Goal: Navigation & Orientation: Go to known website

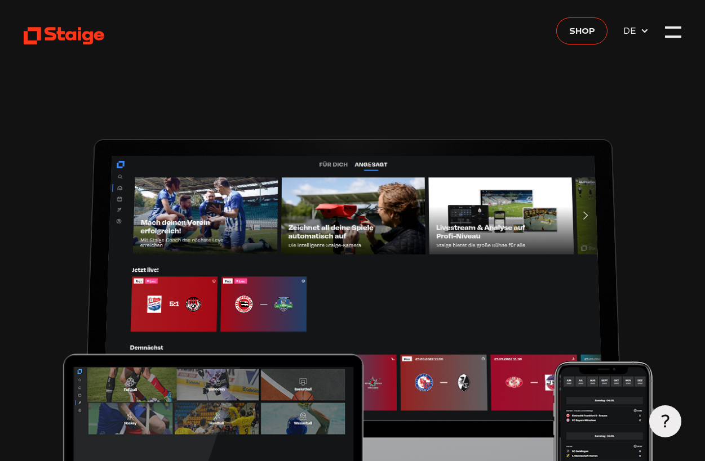
click at [674, 38] on div at bounding box center [673, 36] width 16 height 2
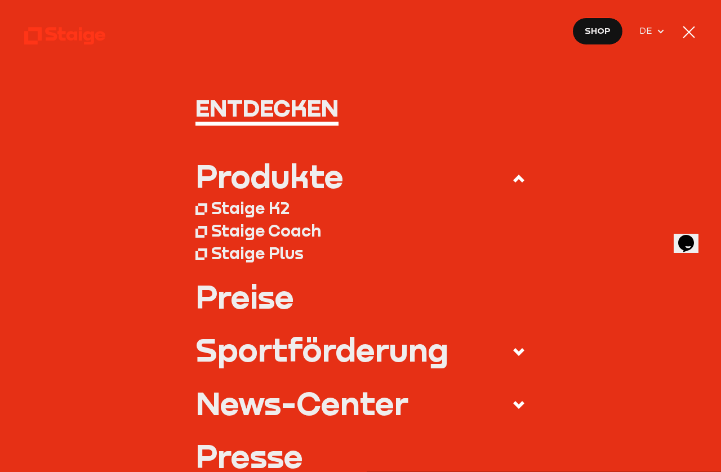
click at [695, 34] on div at bounding box center [689, 32] width 16 height 16
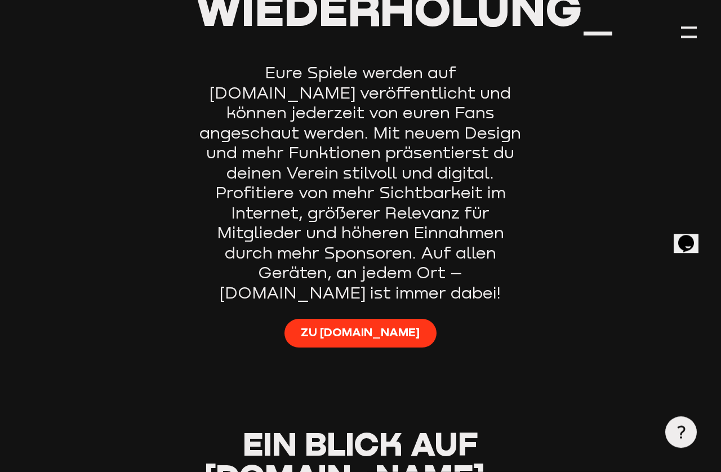
scroll to position [673, 0]
click at [379, 324] on span "Zu Staige.tv" at bounding box center [360, 332] width 119 height 16
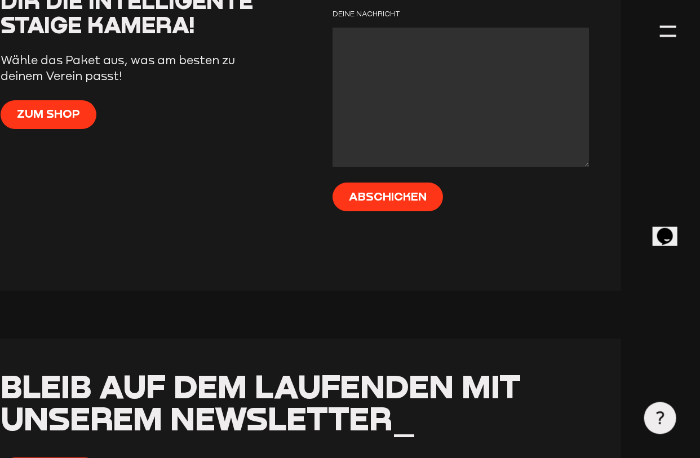
scroll to position [4652, 59]
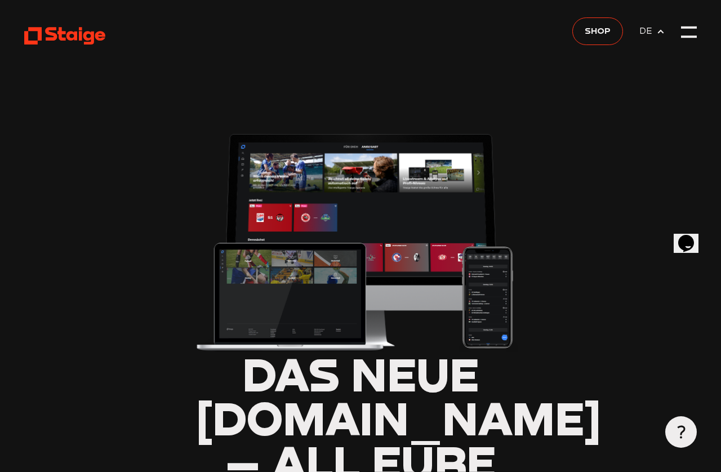
click at [683, 31] on div at bounding box center [689, 32] width 16 height 16
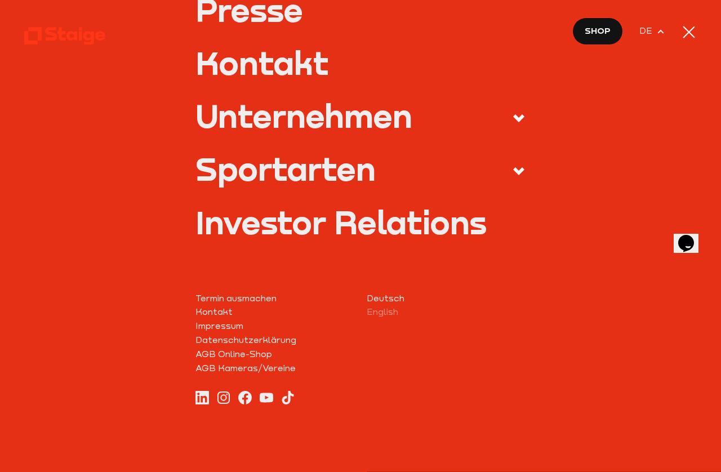
scroll to position [378, 0]
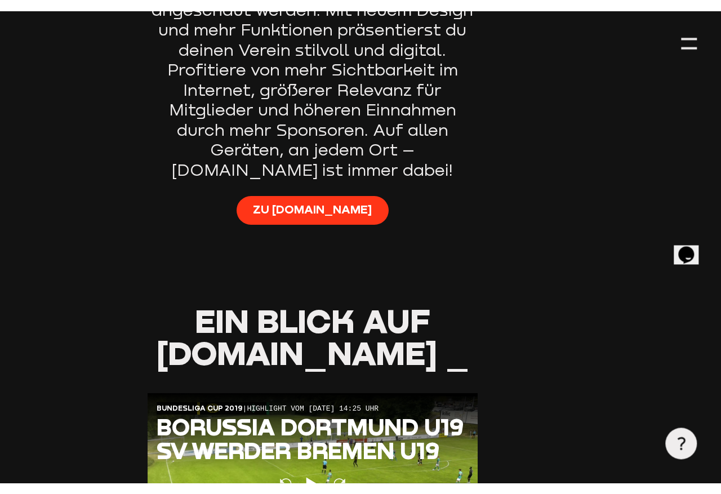
scroll to position [807, 48]
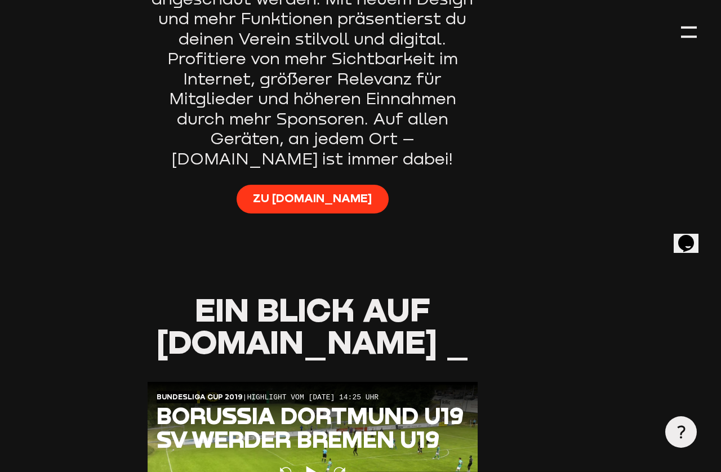
click at [301, 190] on span "Zu [DOMAIN_NAME]" at bounding box center [312, 198] width 119 height 16
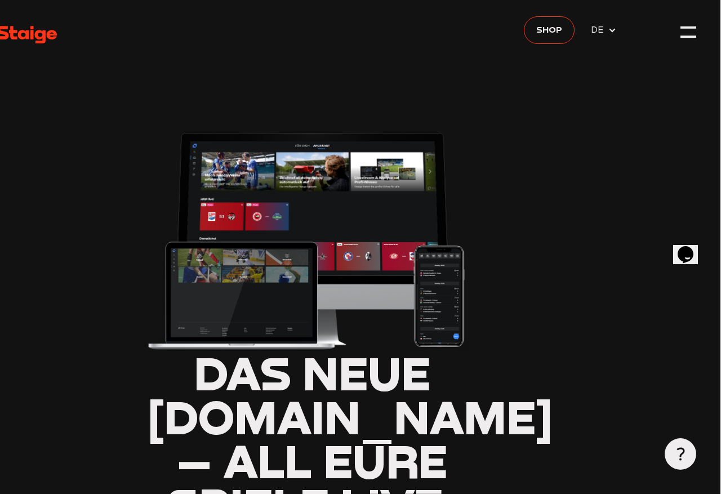
scroll to position [0, 48]
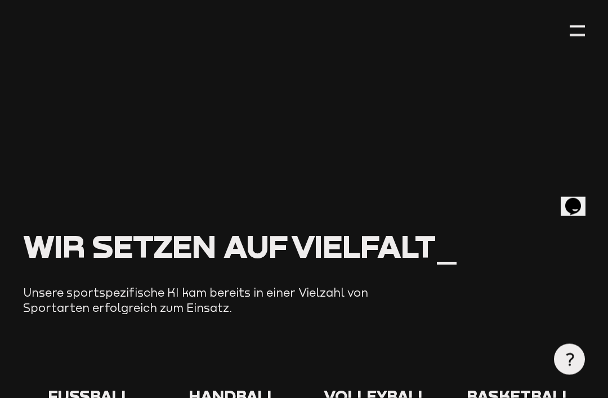
scroll to position [1100, 0]
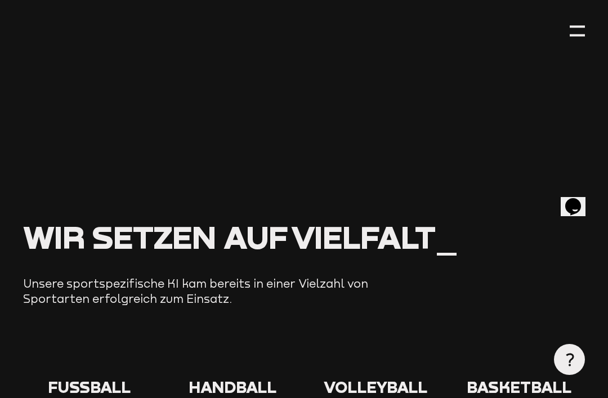
click at [575, 35] on div at bounding box center [577, 35] width 15 height 2
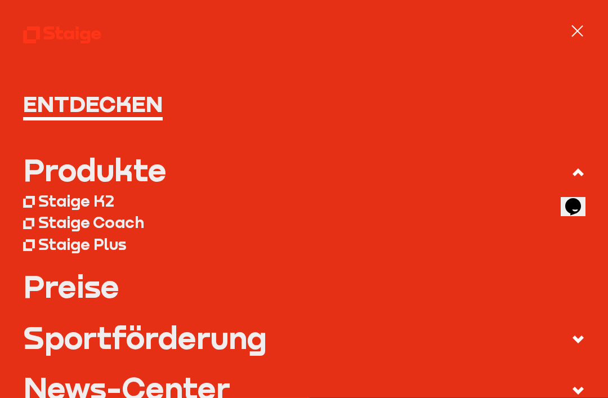
click at [574, 37] on div at bounding box center [577, 30] width 15 height 15
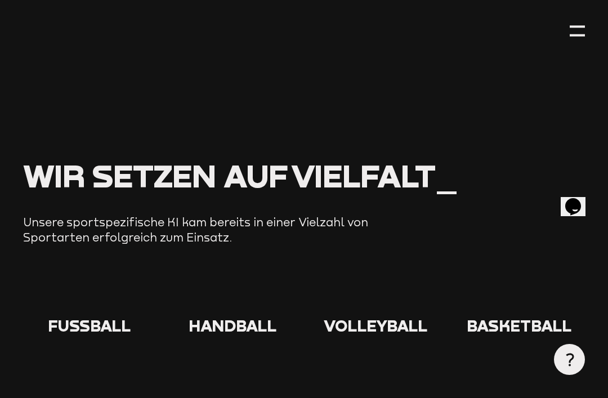
scroll to position [1161, 0]
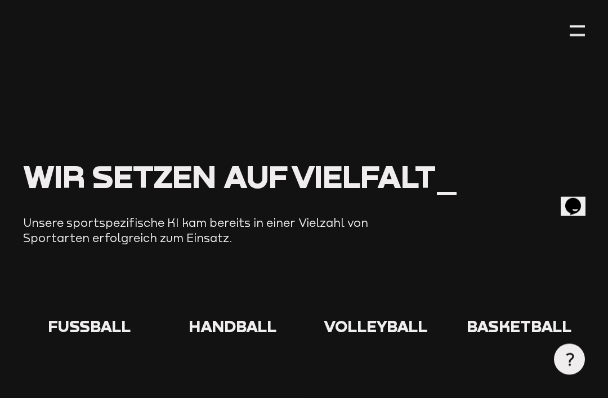
click at [71, 278] on use at bounding box center [71, 278] width 0 height 0
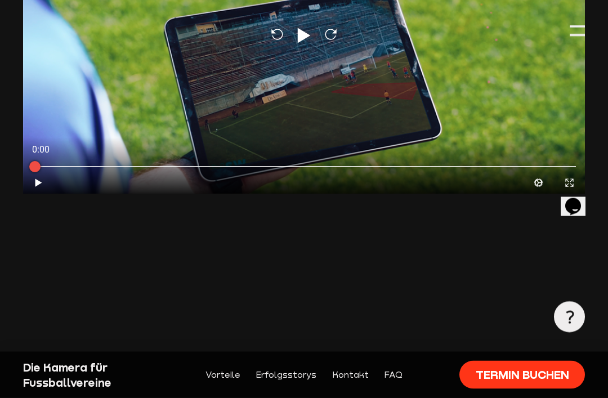
scroll to position [246, 0]
